Goal: Navigation & Orientation: Find specific page/section

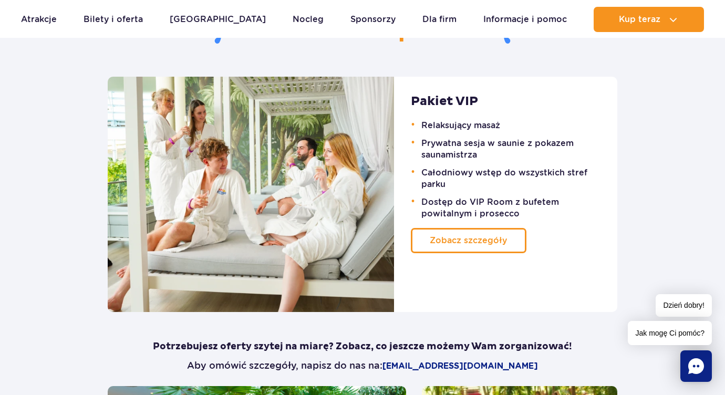
scroll to position [734, 0]
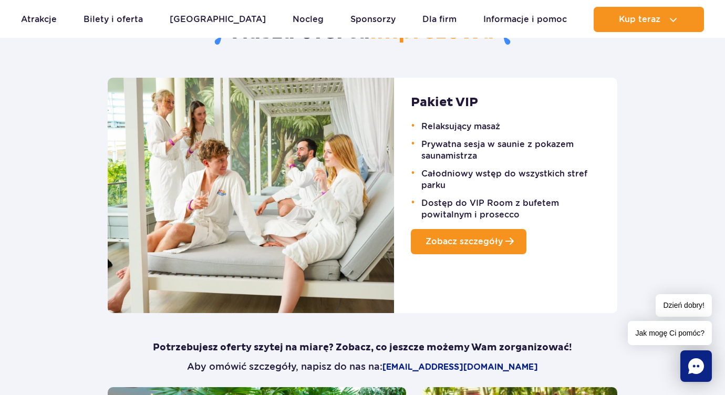
click at [452, 243] on span "Zobacz szczegóły" at bounding box center [464, 241] width 77 height 10
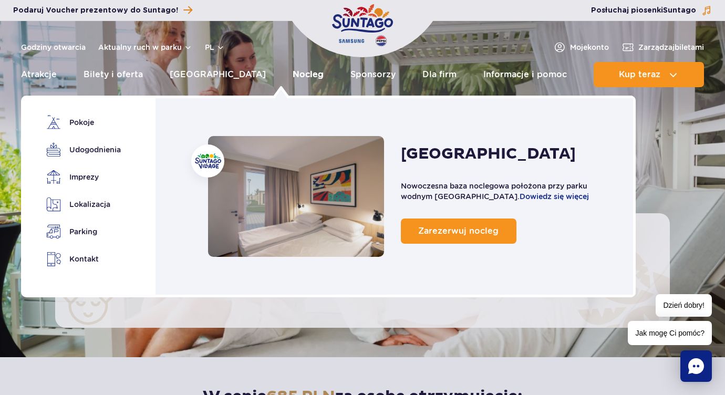
click at [293, 83] on link "Nocleg" at bounding box center [308, 74] width 31 height 25
